Goal: Transaction & Acquisition: Purchase product/service

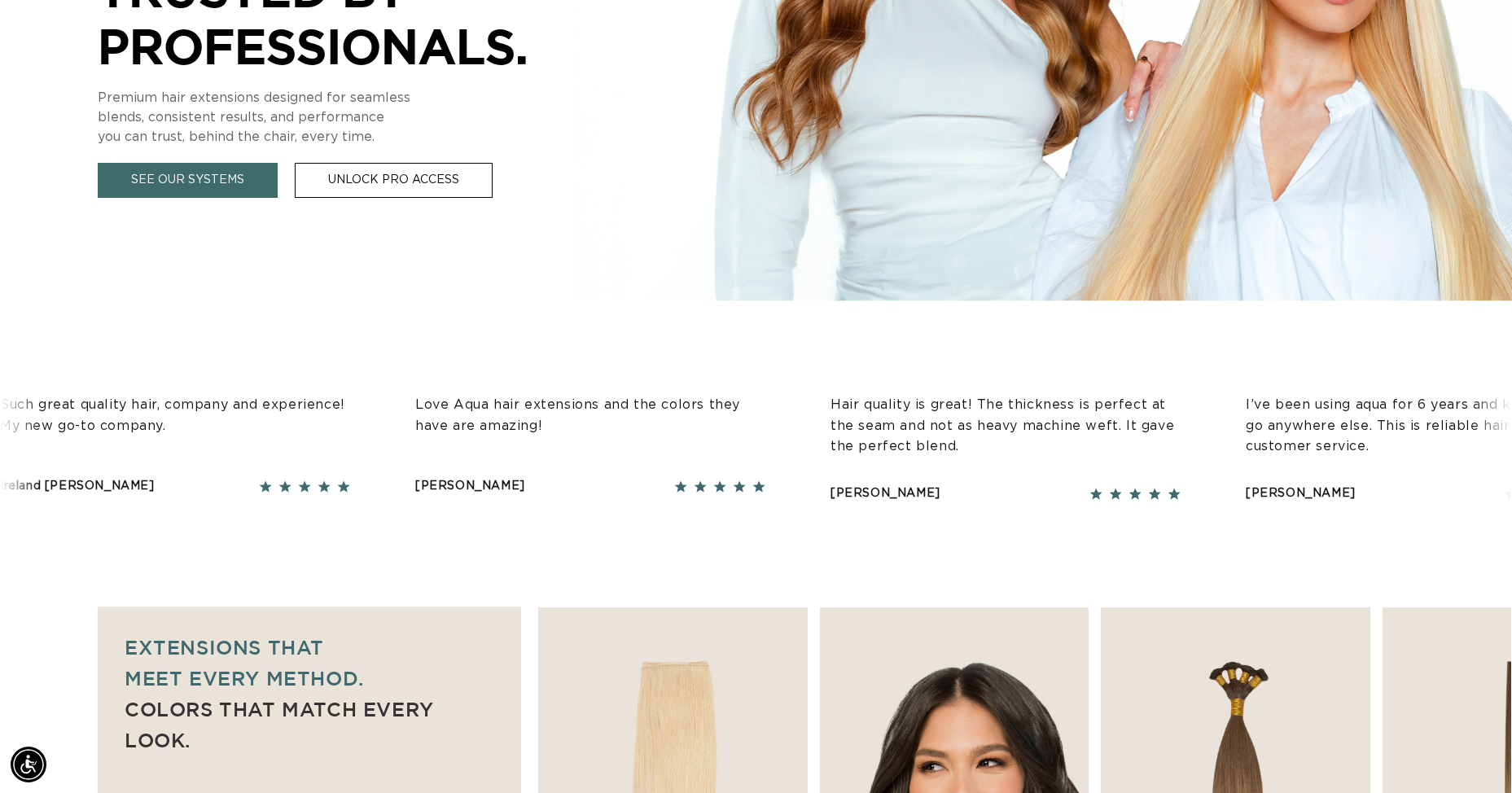
scroll to position [0, 2793]
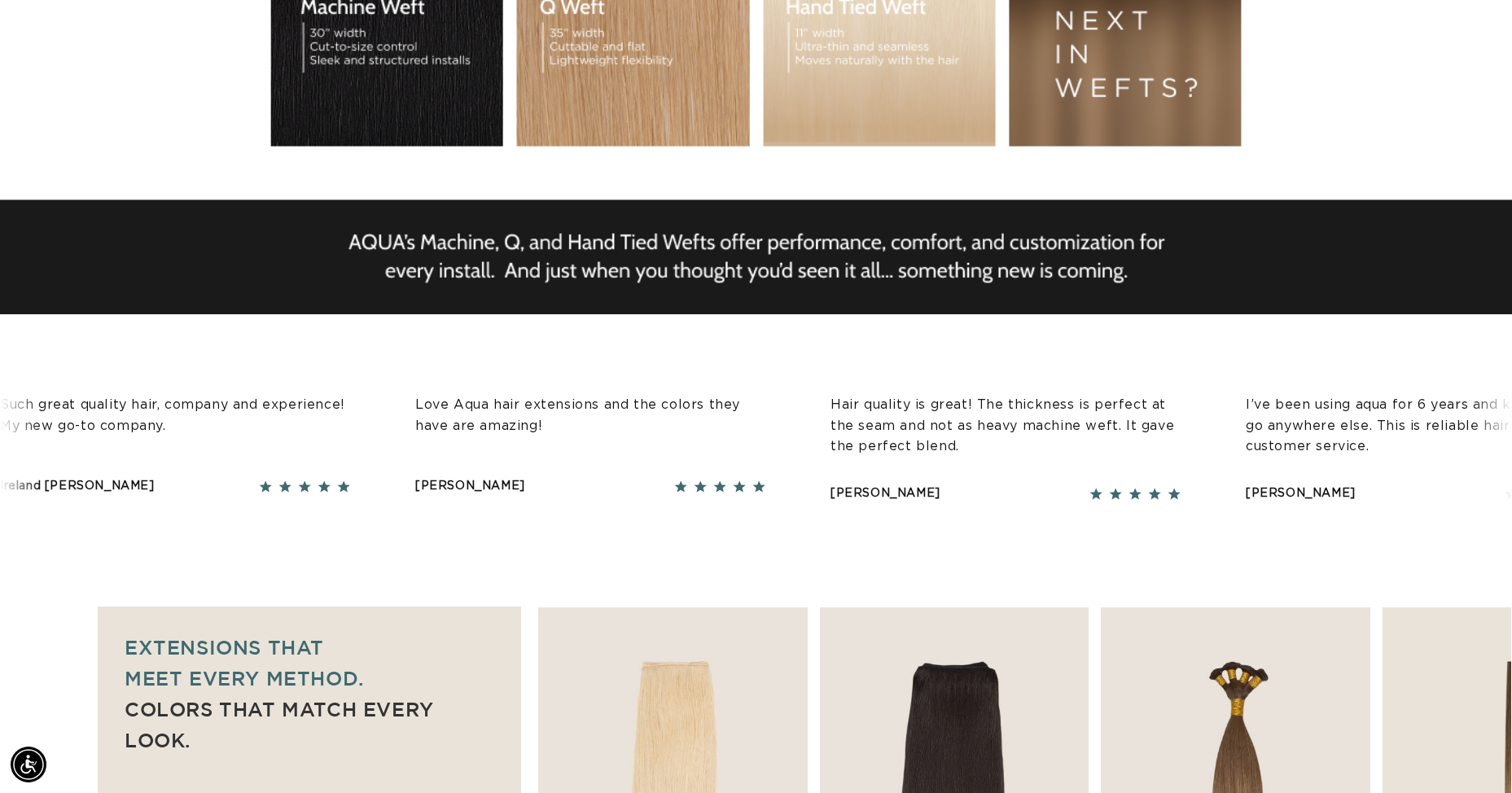
click at [1221, 458] on div "I’ve been using aqua for 6 years and k refuse to go anywhere else. This is reli…" at bounding box center [1396, 426] width 350 height 89
click at [1212, 436] on p "I’ve been using aqua for 6 years and k refuse to go anywhere else. This is reli…" at bounding box center [1387, 425] width 350 height 62
click at [1218, 432] on p "I’ve been using aqua for 6 years and k refuse to go anywhere else. This is reli…" at bounding box center [1392, 425] width 350 height 62
click at [1224, 409] on p "I’ve been using aqua for 6 years and k refuse to go anywhere else. This is reli…" at bounding box center [1398, 425] width 350 height 62
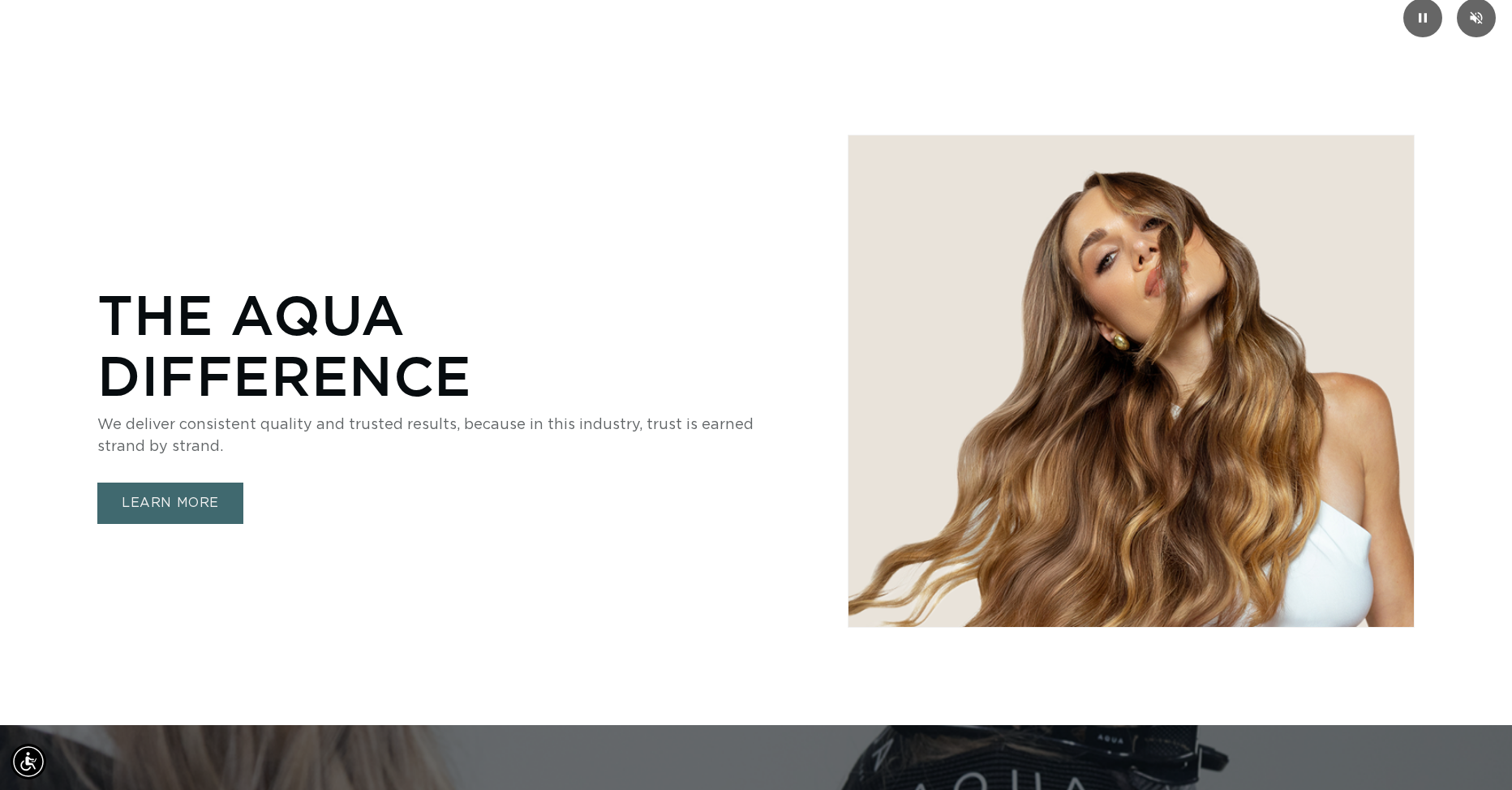
scroll to position [0, 1397]
click at [220, 497] on link "LEARN MORE" at bounding box center [170, 503] width 146 height 41
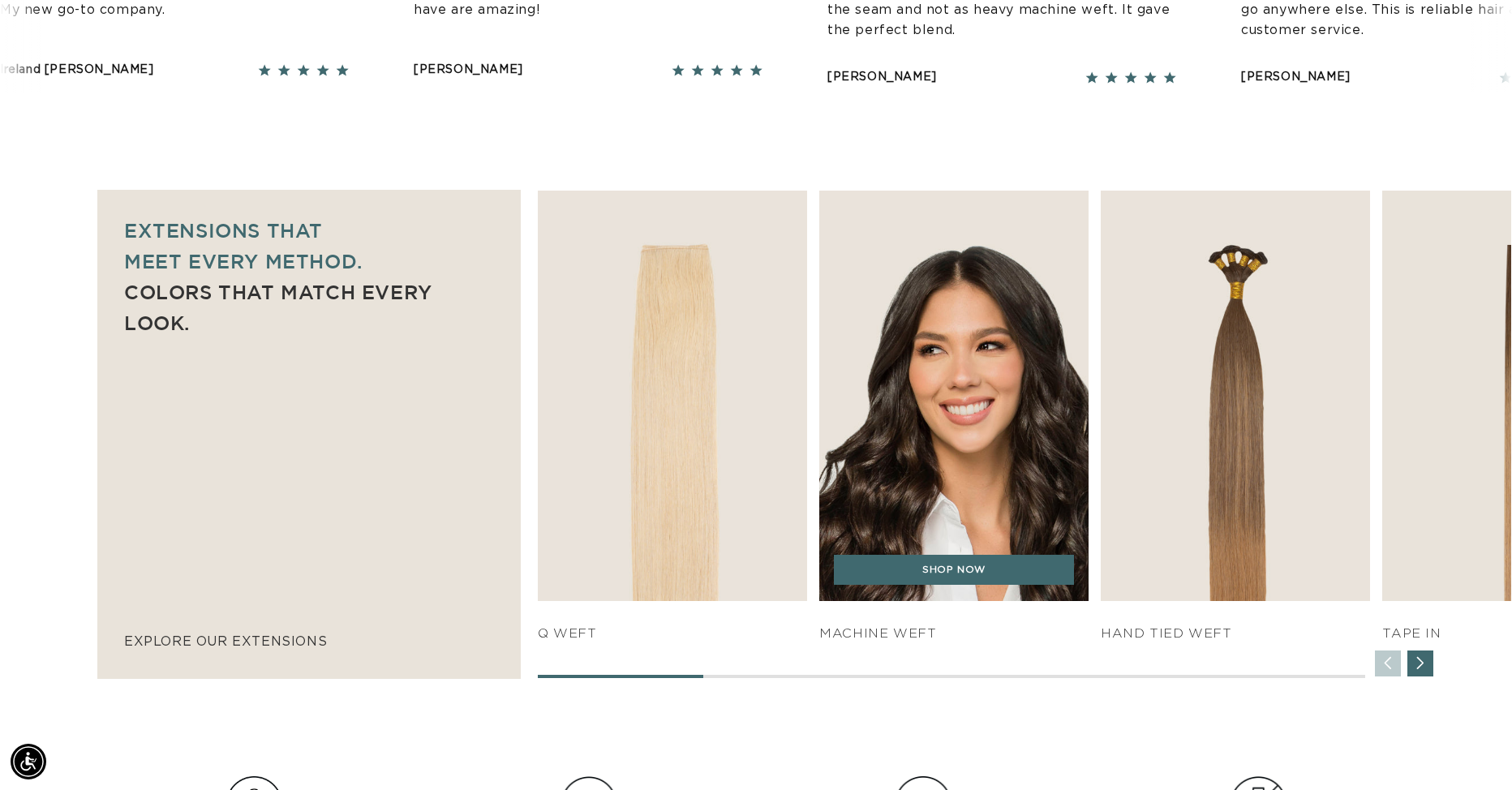
scroll to position [0, 0]
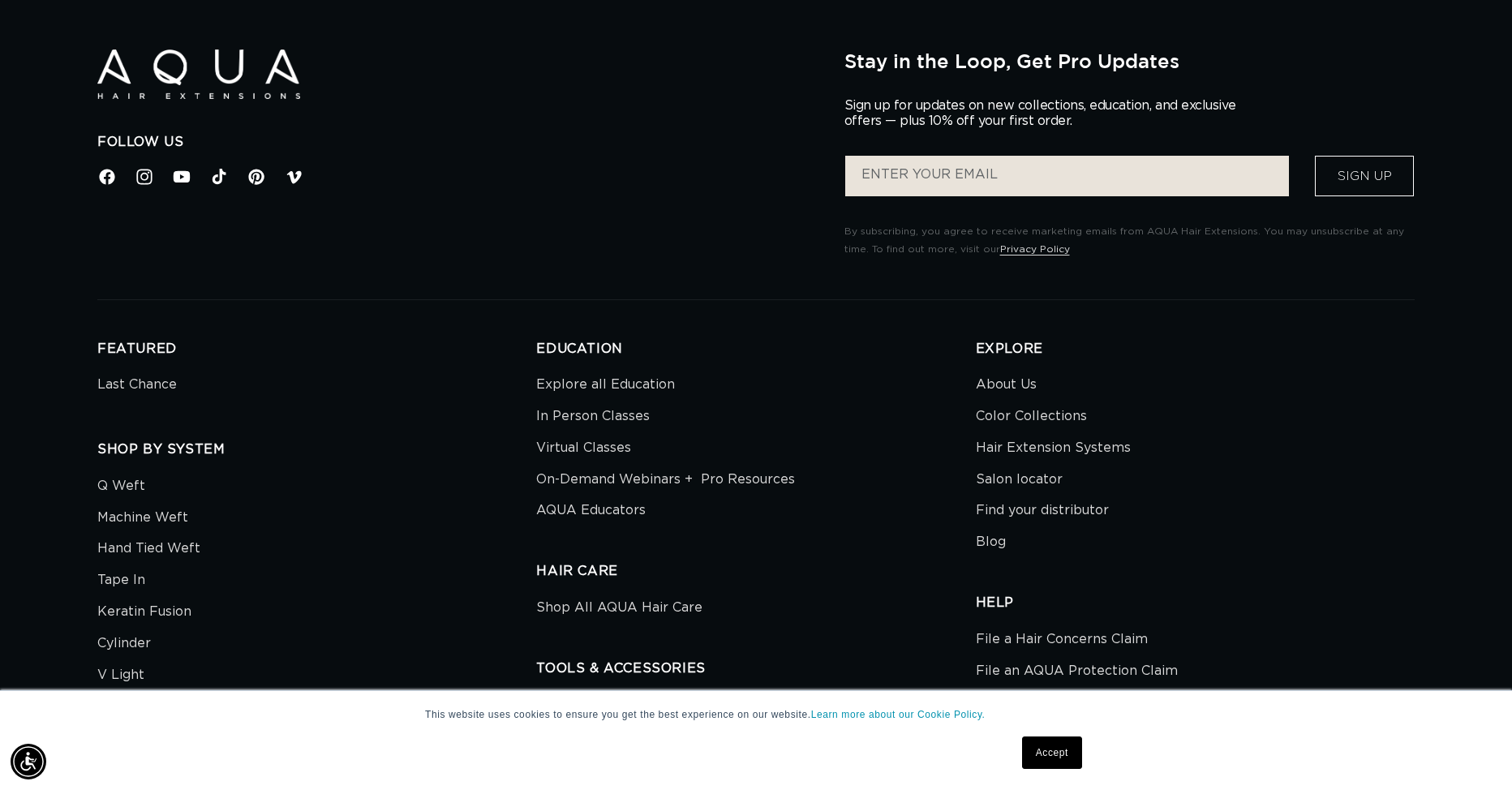
scroll to position [0, 2794]
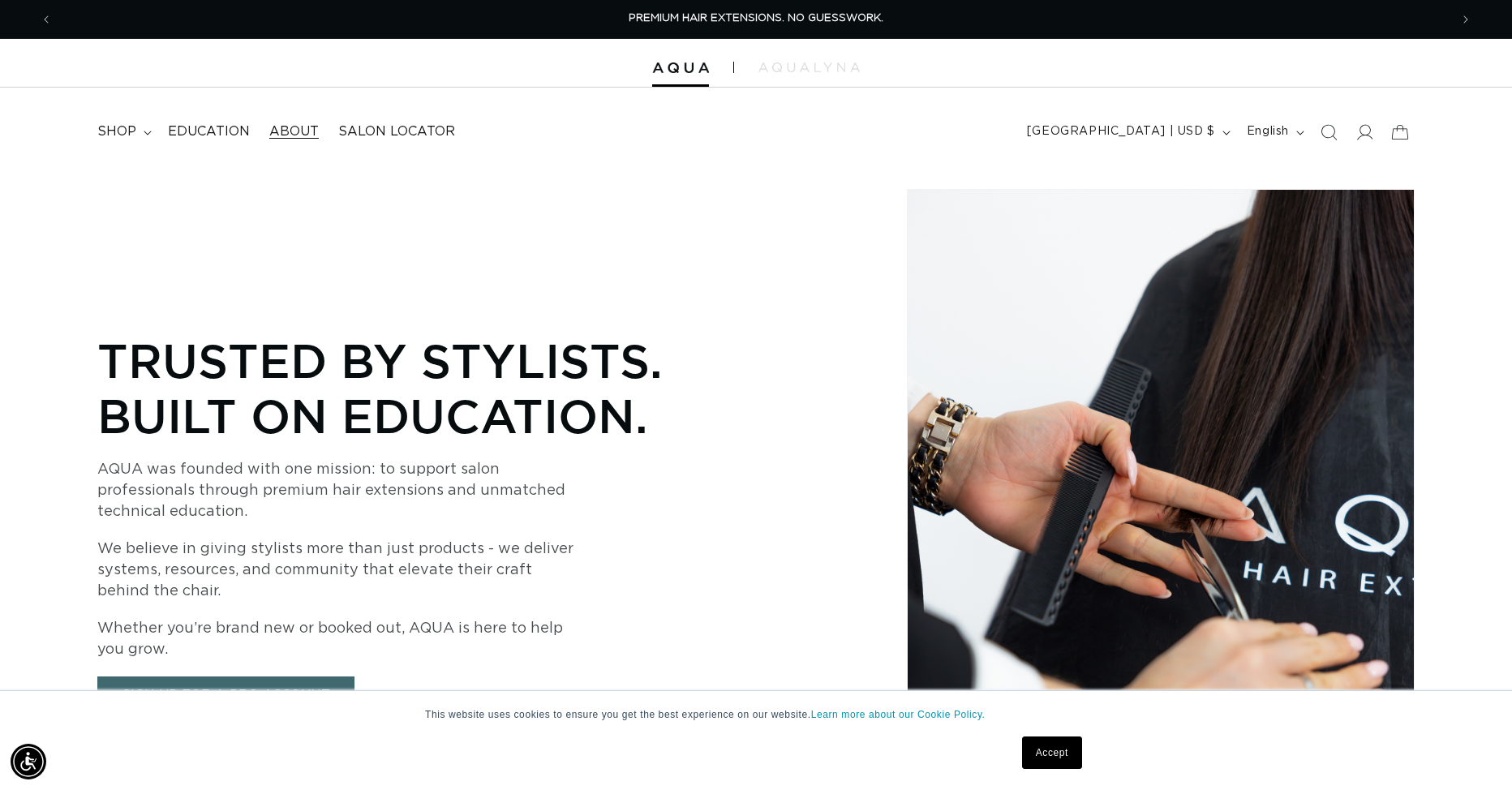
click at [669, 60] on div at bounding box center [756, 63] width 1512 height 49
click at [665, 65] on img at bounding box center [680, 68] width 57 height 12
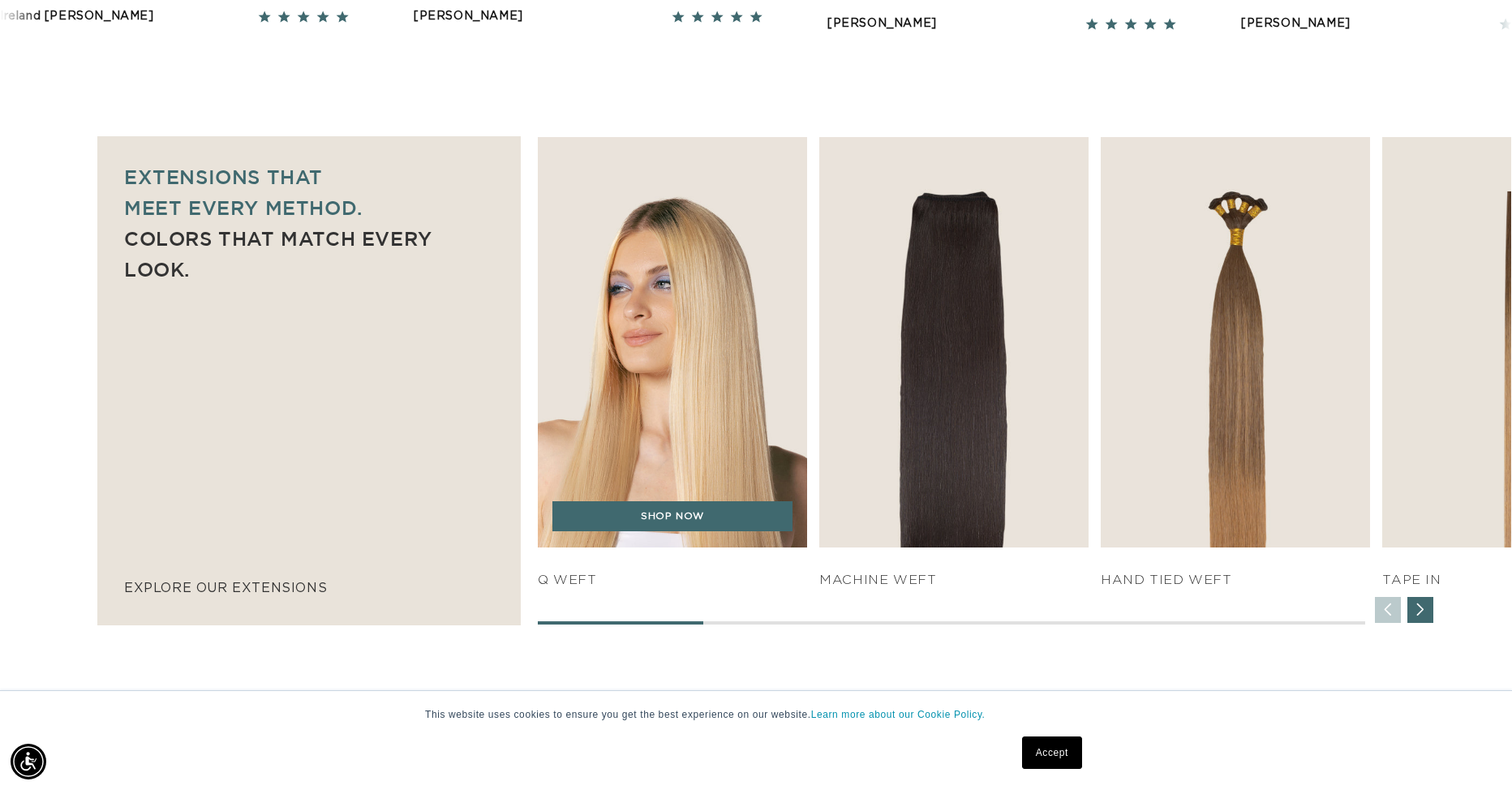
scroll to position [1027, 0]
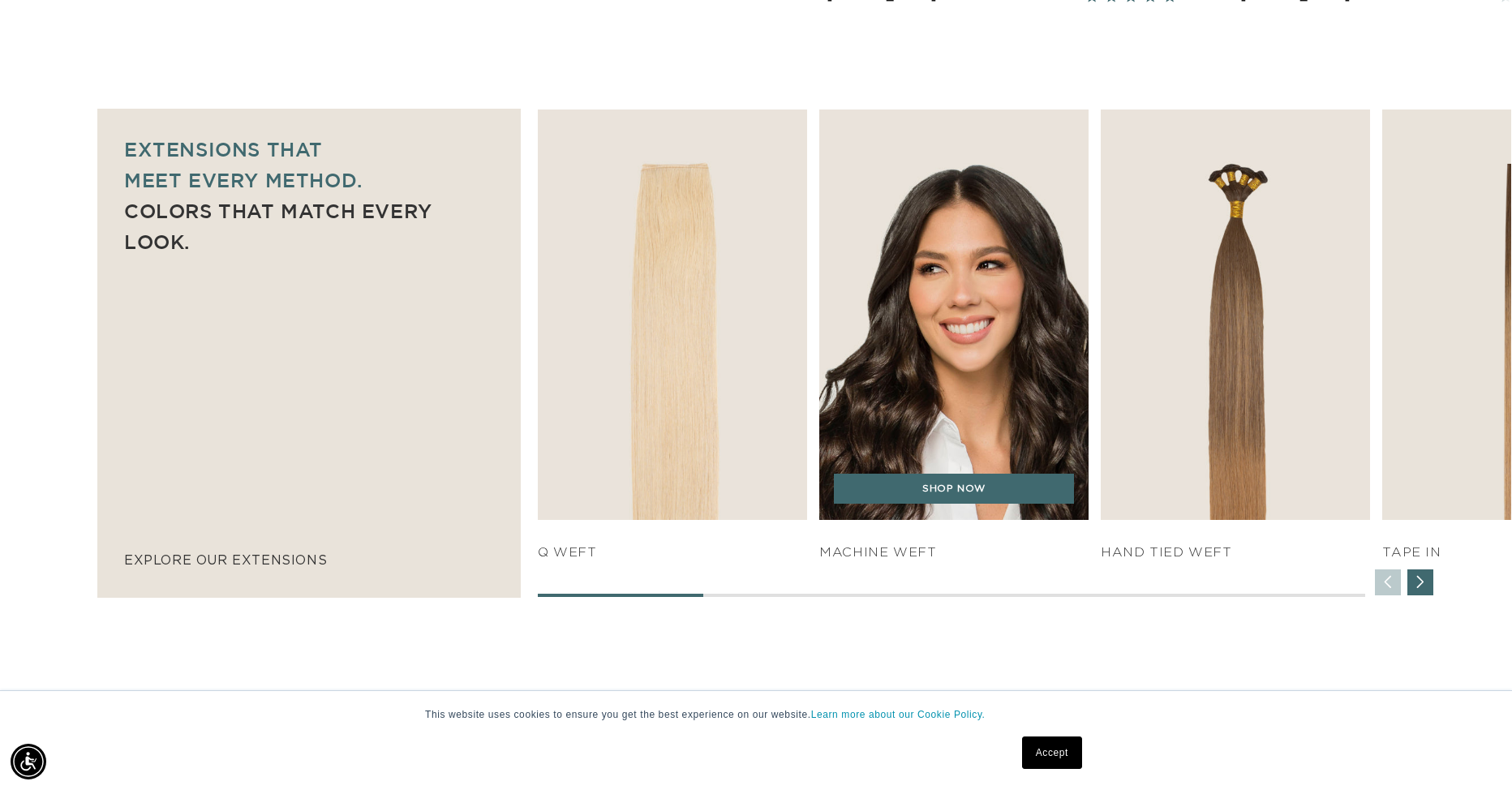
click at [886, 553] on h4 "Machine Weft" at bounding box center [953, 553] width 269 height 17
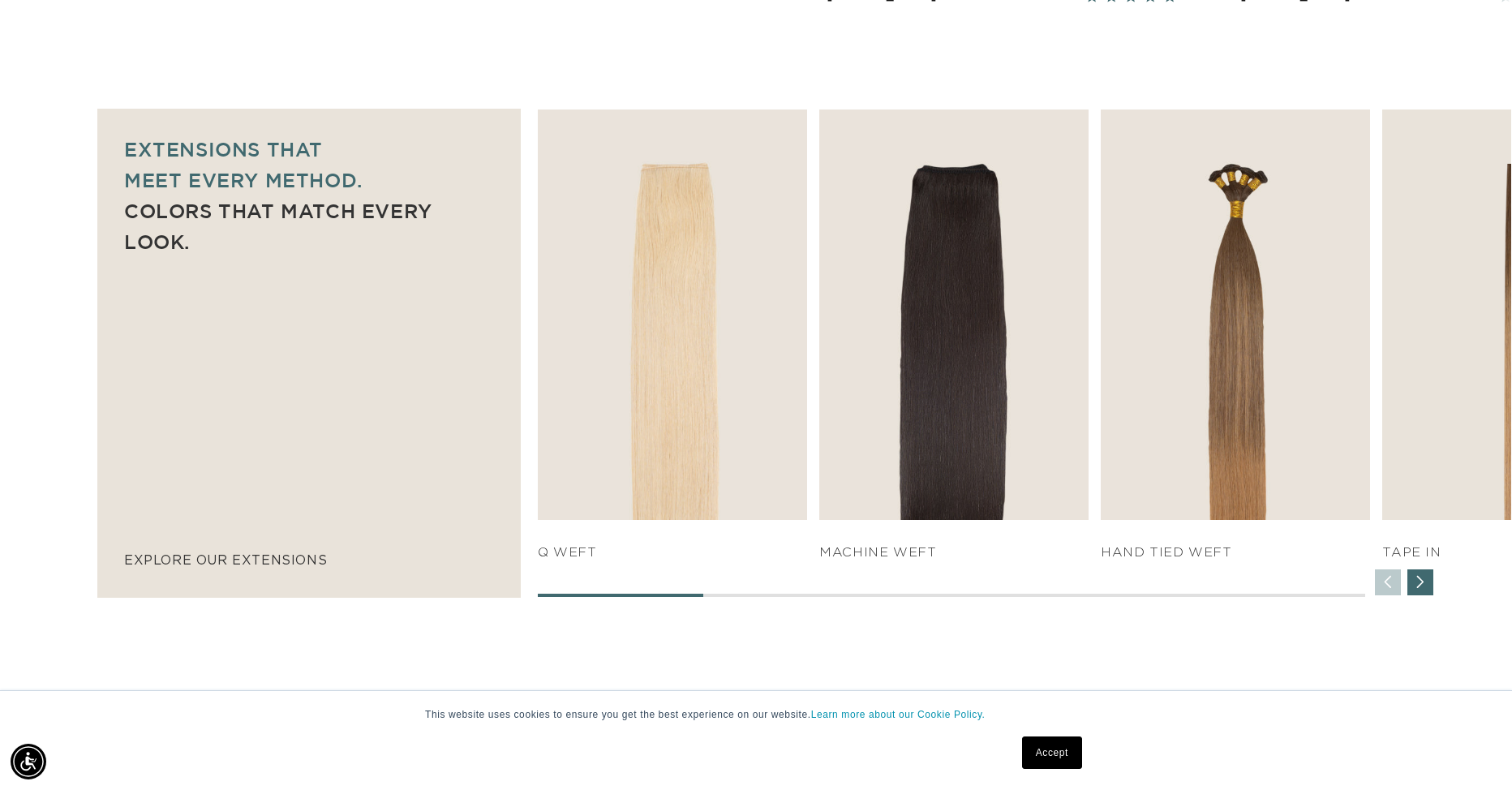
scroll to position [0, 2794]
click at [1436, 577] on div "SHOP NOW q weft SHOP NOW Machine Weft SHOP NOW" at bounding box center [1025, 352] width 973 height 487
click at [1429, 578] on div "Next slide" at bounding box center [1420, 582] width 26 height 26
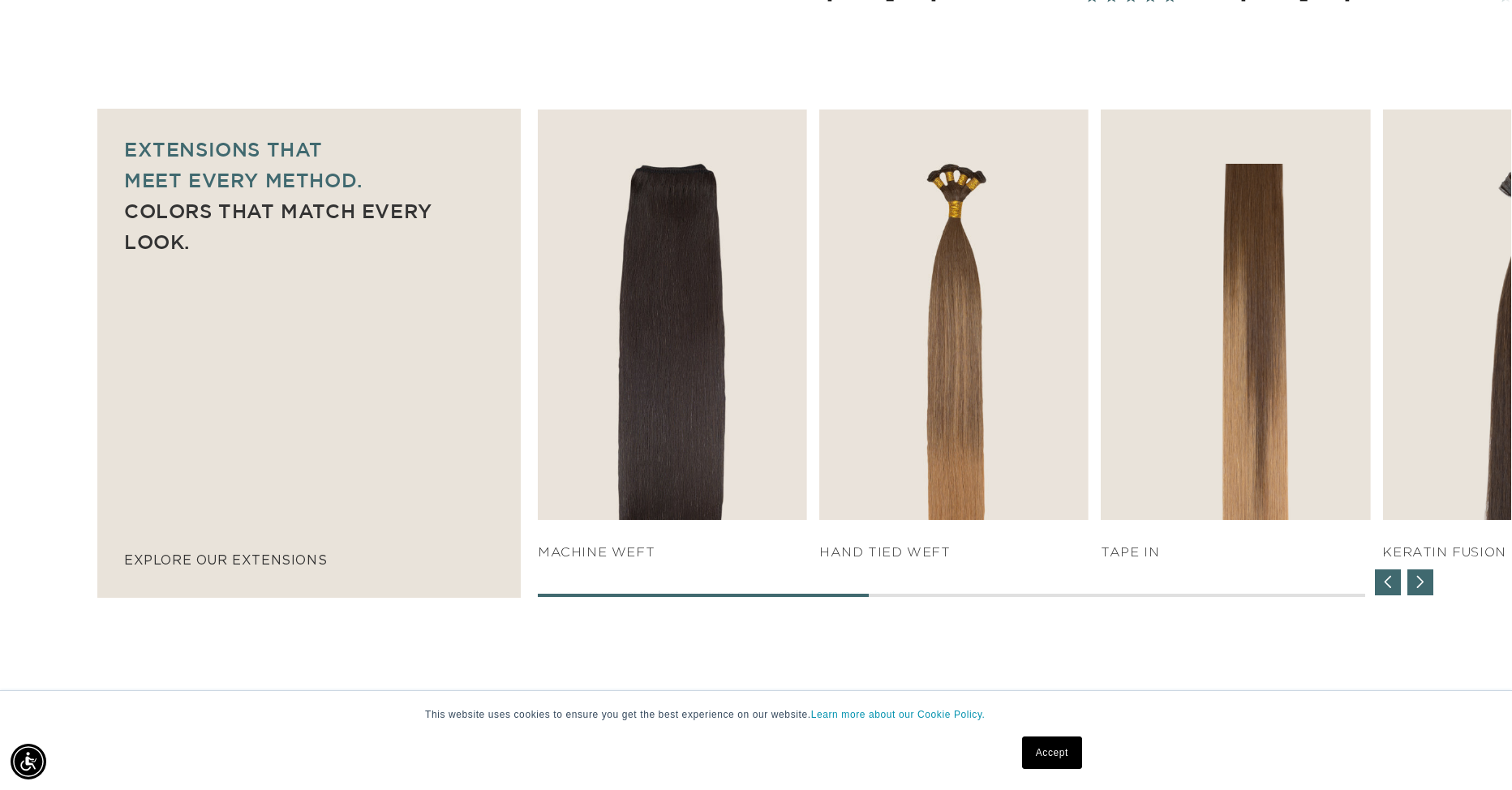
click at [1429, 578] on div "Next slide" at bounding box center [1420, 582] width 26 height 26
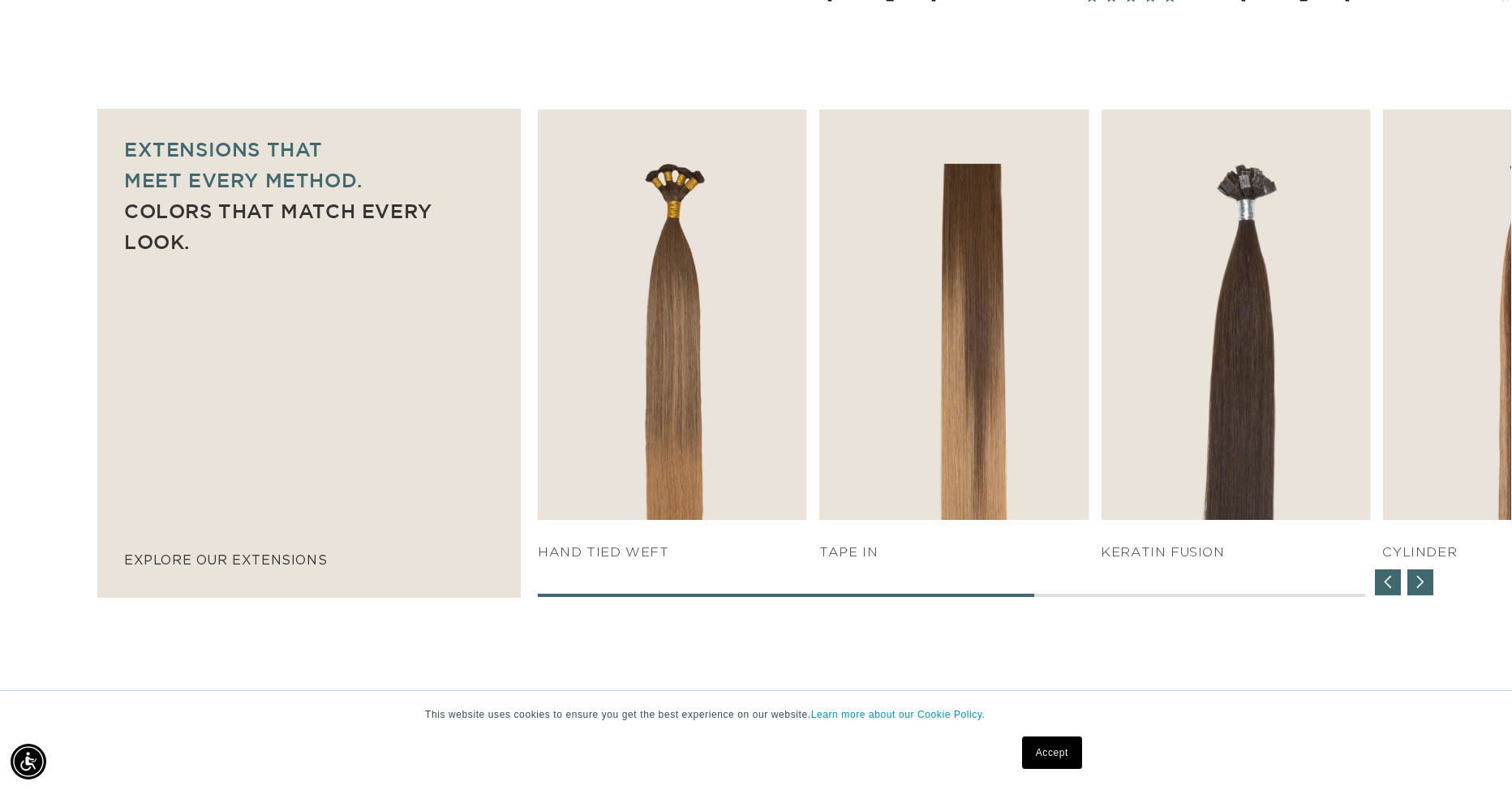
click at [1429, 578] on div "Next slide" at bounding box center [1420, 582] width 26 height 26
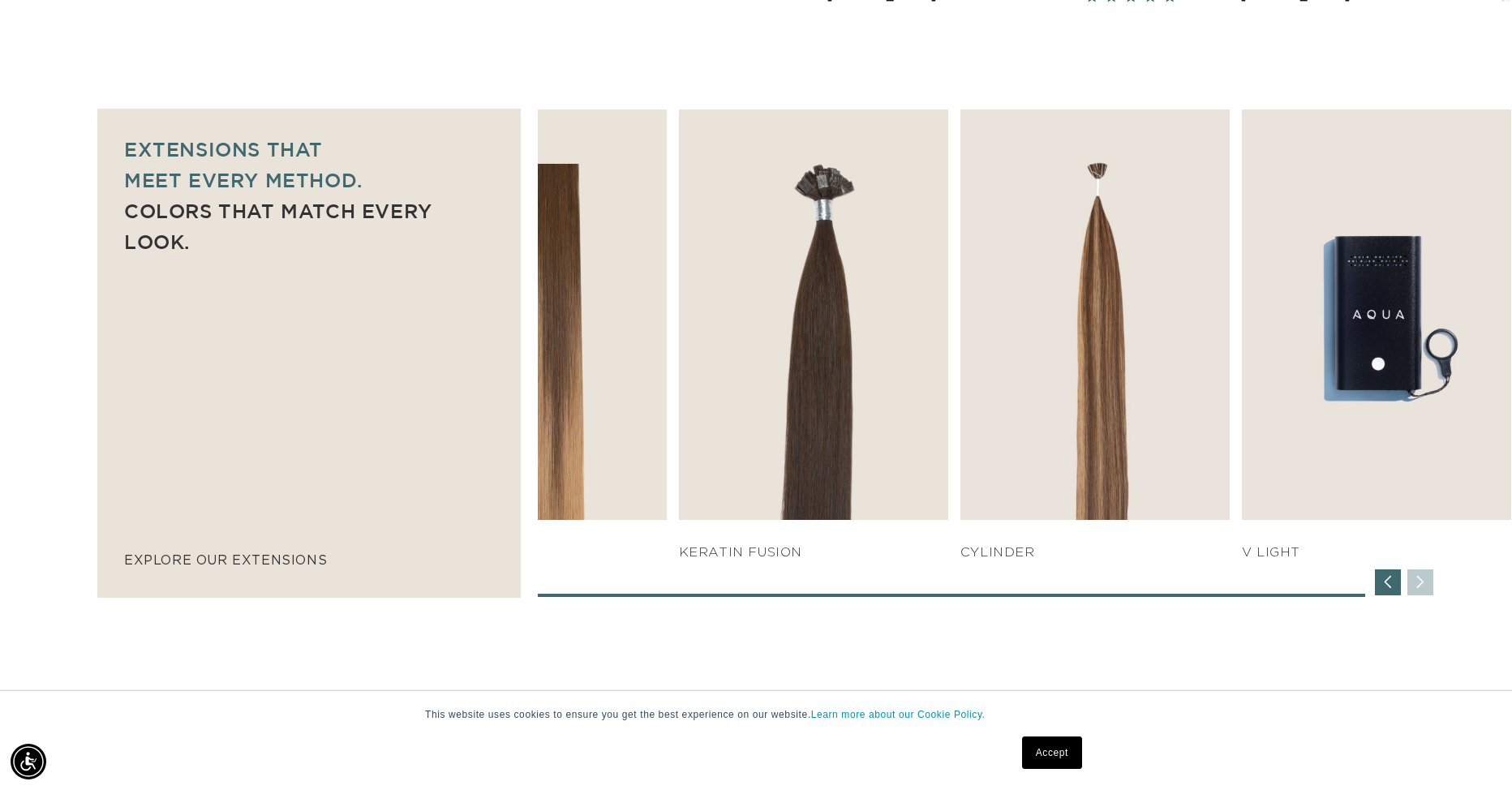
click at [1429, 578] on div "SHOP NOW q weft SHOP NOW Machine Weft SHOP NOW" at bounding box center [1025, 352] width 973 height 487
click at [1396, 580] on div "Previous slide" at bounding box center [1387, 582] width 26 height 26
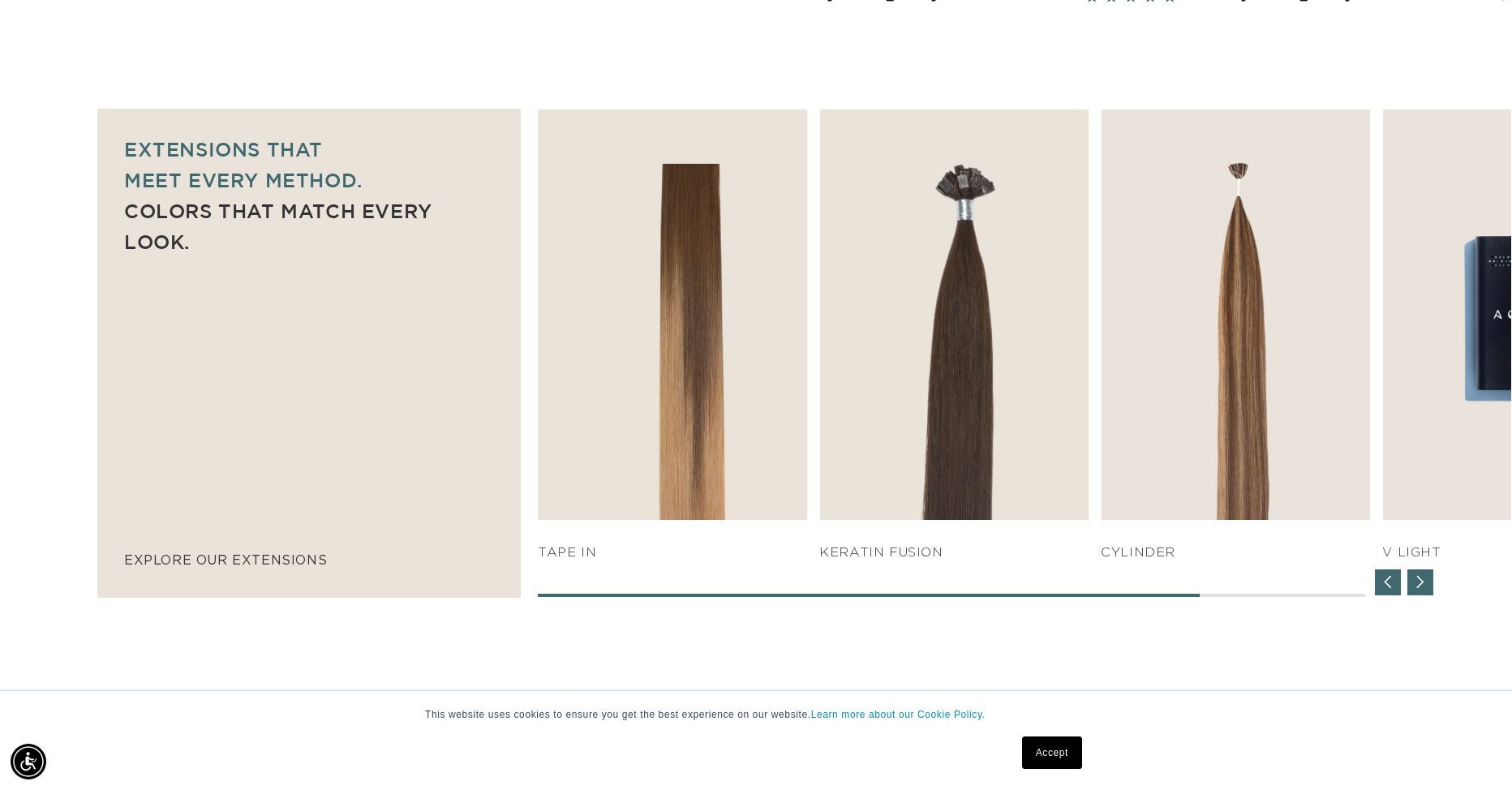
click at [1396, 580] on div "Previous slide" at bounding box center [1387, 582] width 26 height 26
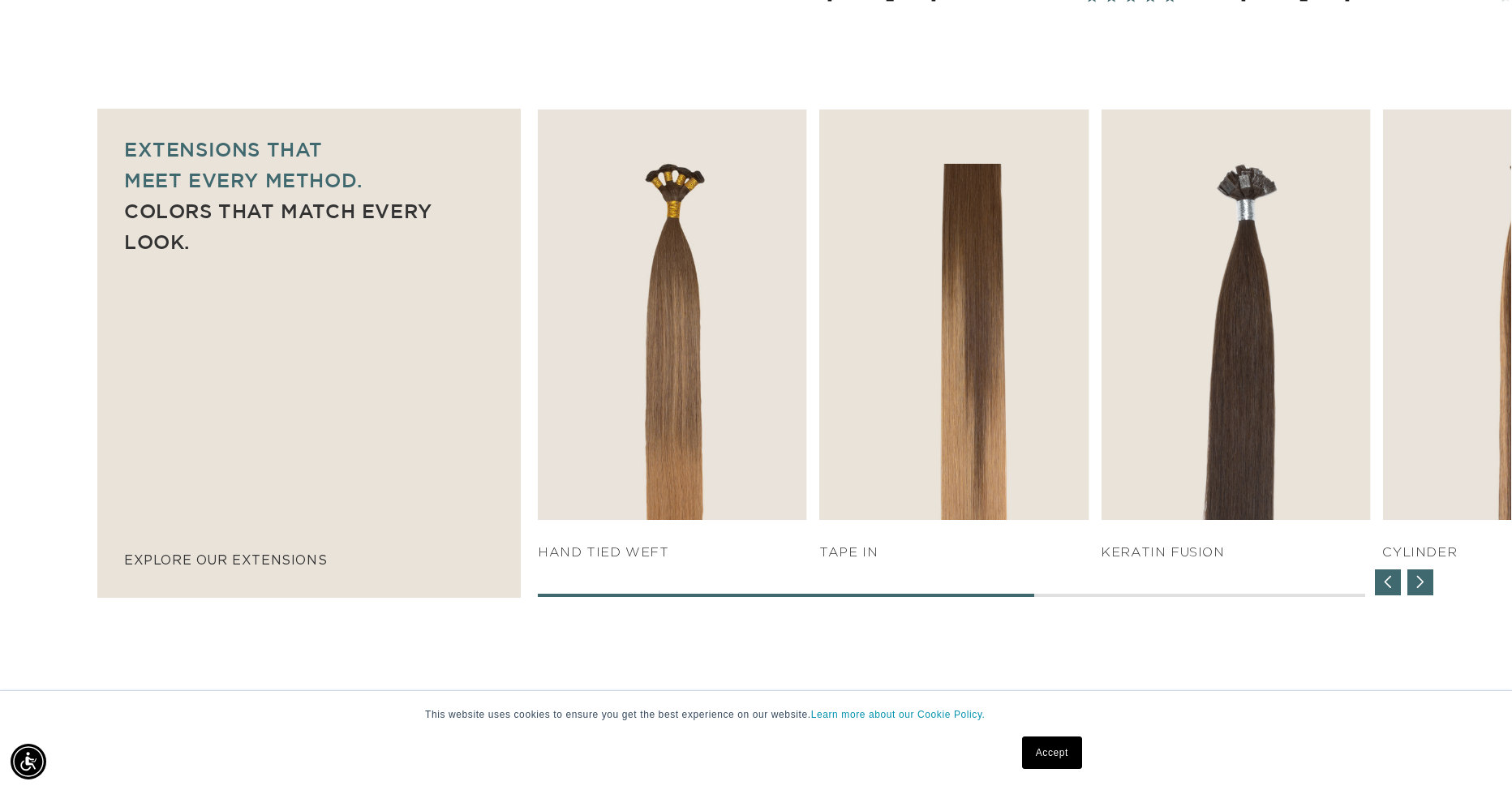
click at [1396, 580] on div "Previous slide" at bounding box center [1387, 582] width 26 height 26
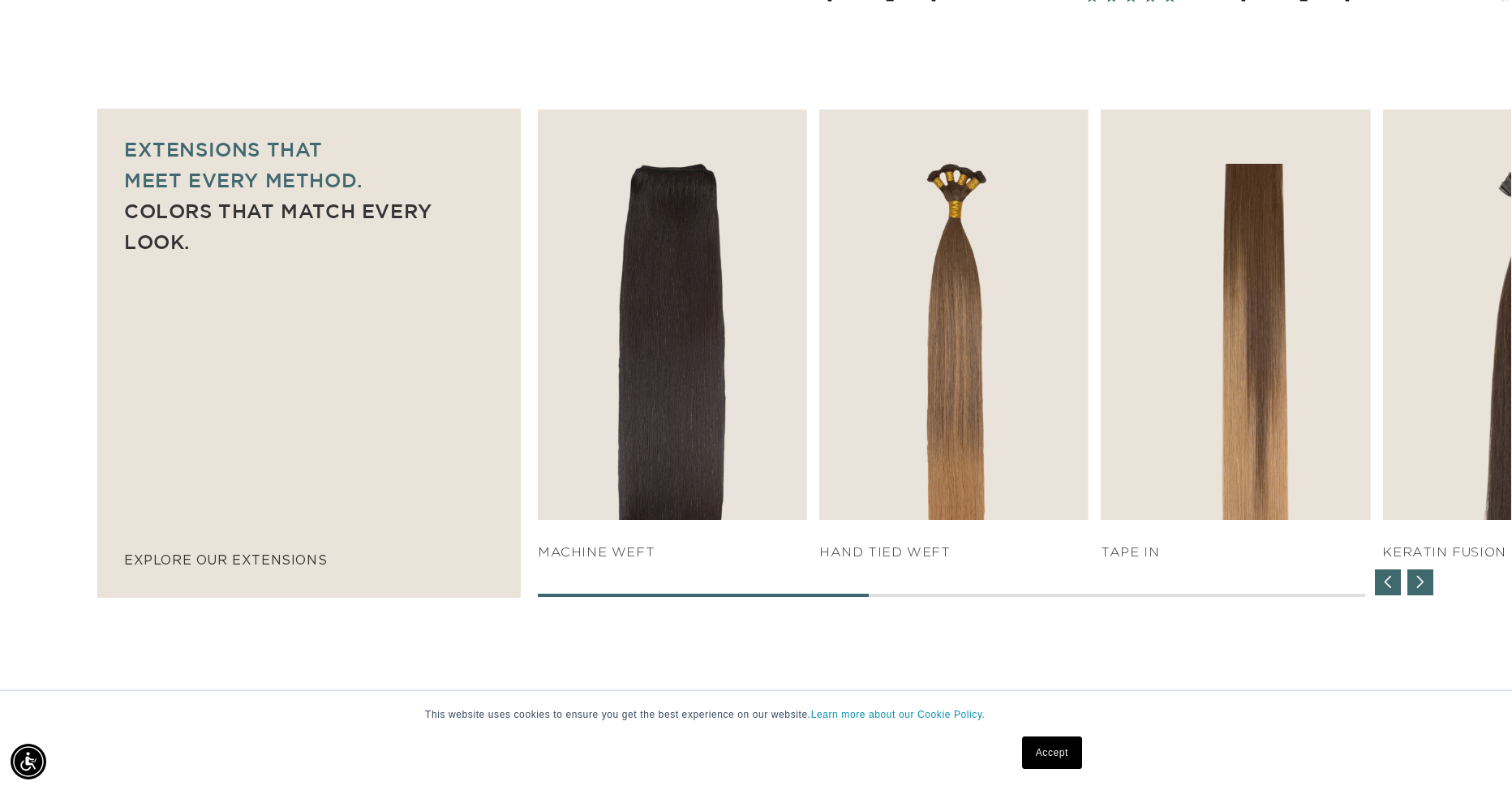
click at [1396, 580] on div "Previous slide" at bounding box center [1387, 582] width 26 height 26
click at [1396, 580] on div "SHOP NOW q weft SHOP NOW Machine Weft SHOP NOW" at bounding box center [1025, 352] width 973 height 487
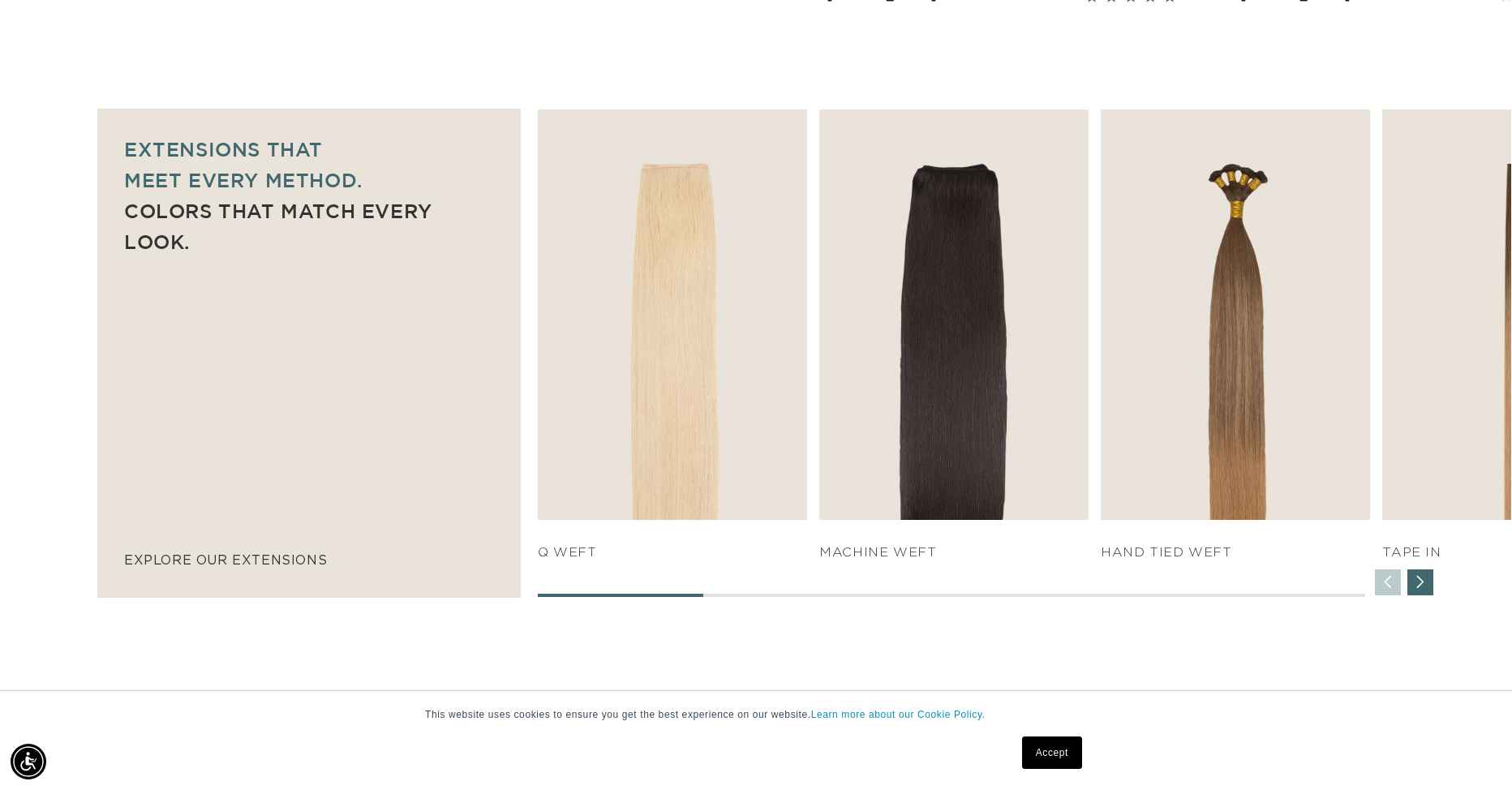
click at [1396, 580] on div "SHOP NOW q weft SHOP NOW Machine Weft SHOP NOW" at bounding box center [1025, 352] width 973 height 487
